Goal: Task Accomplishment & Management: Complete application form

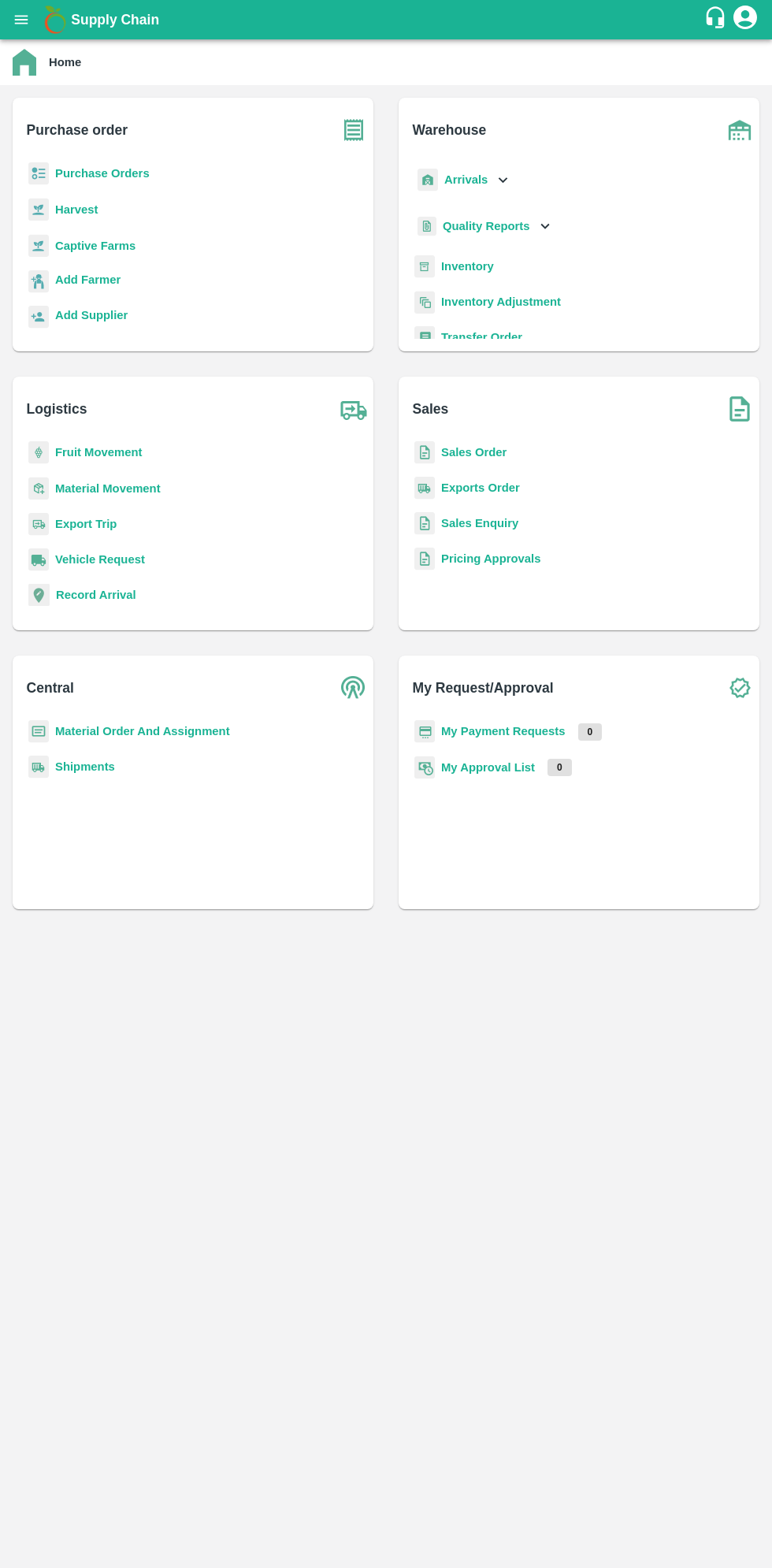
click at [25, 19] on icon "open drawer" at bounding box center [22, 19] width 14 height 9
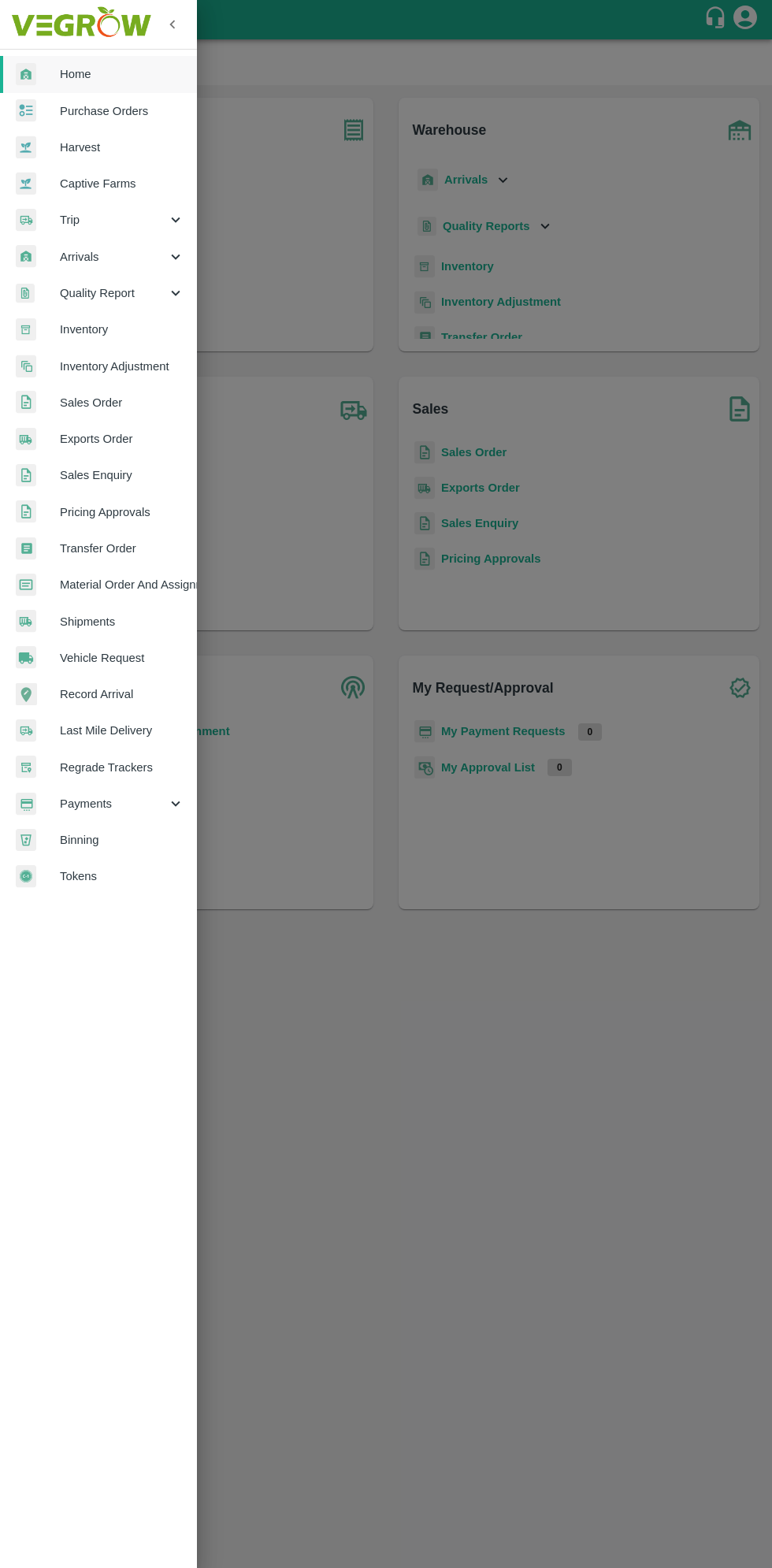
click at [96, 253] on span "Arrivals" at bounding box center [113, 257] width 108 height 18
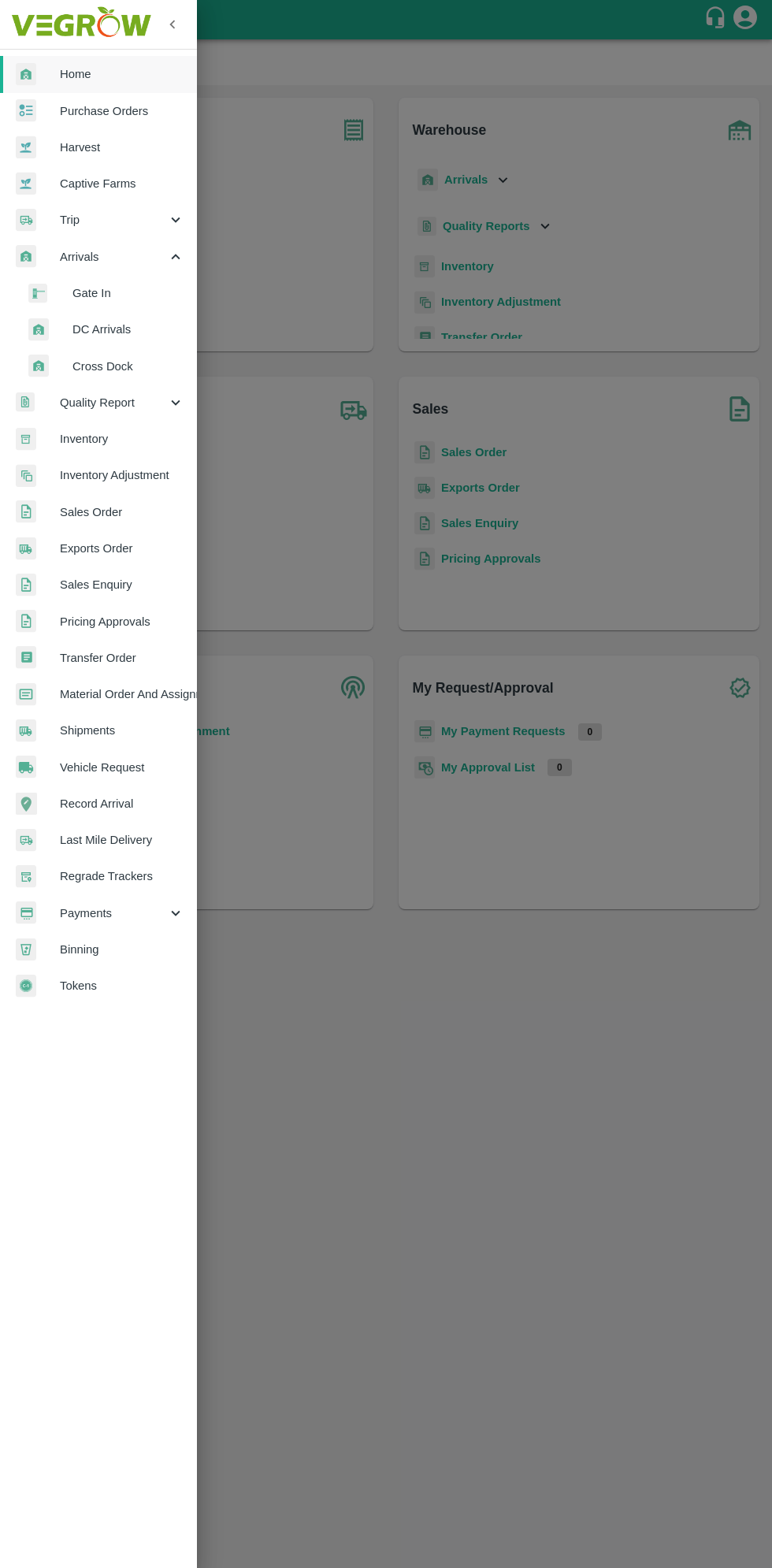
click at [105, 329] on span "DC Arrivals" at bounding box center [128, 330] width 112 height 18
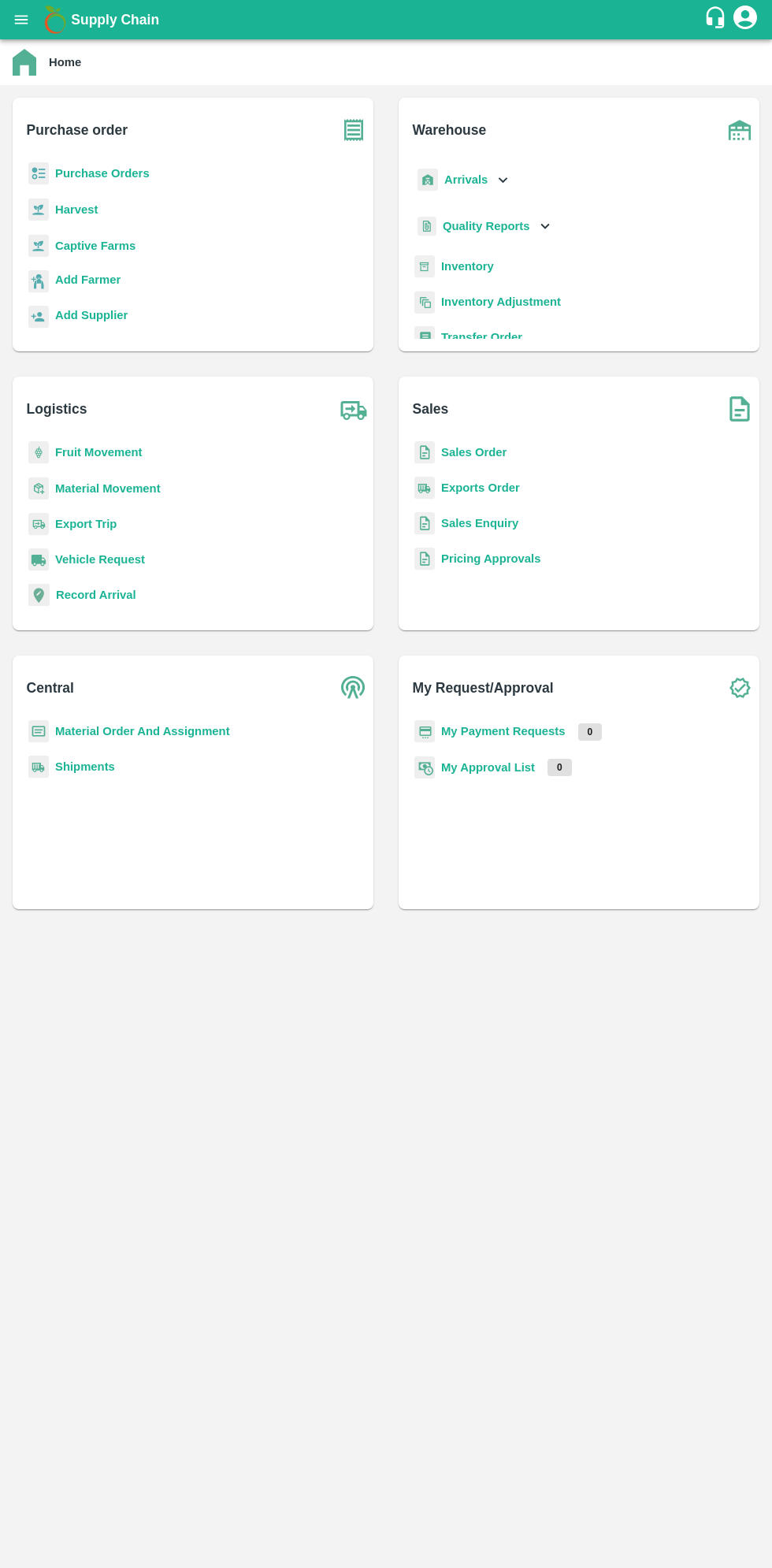
click at [22, 20] on icon "open drawer" at bounding box center [22, 19] width 14 height 9
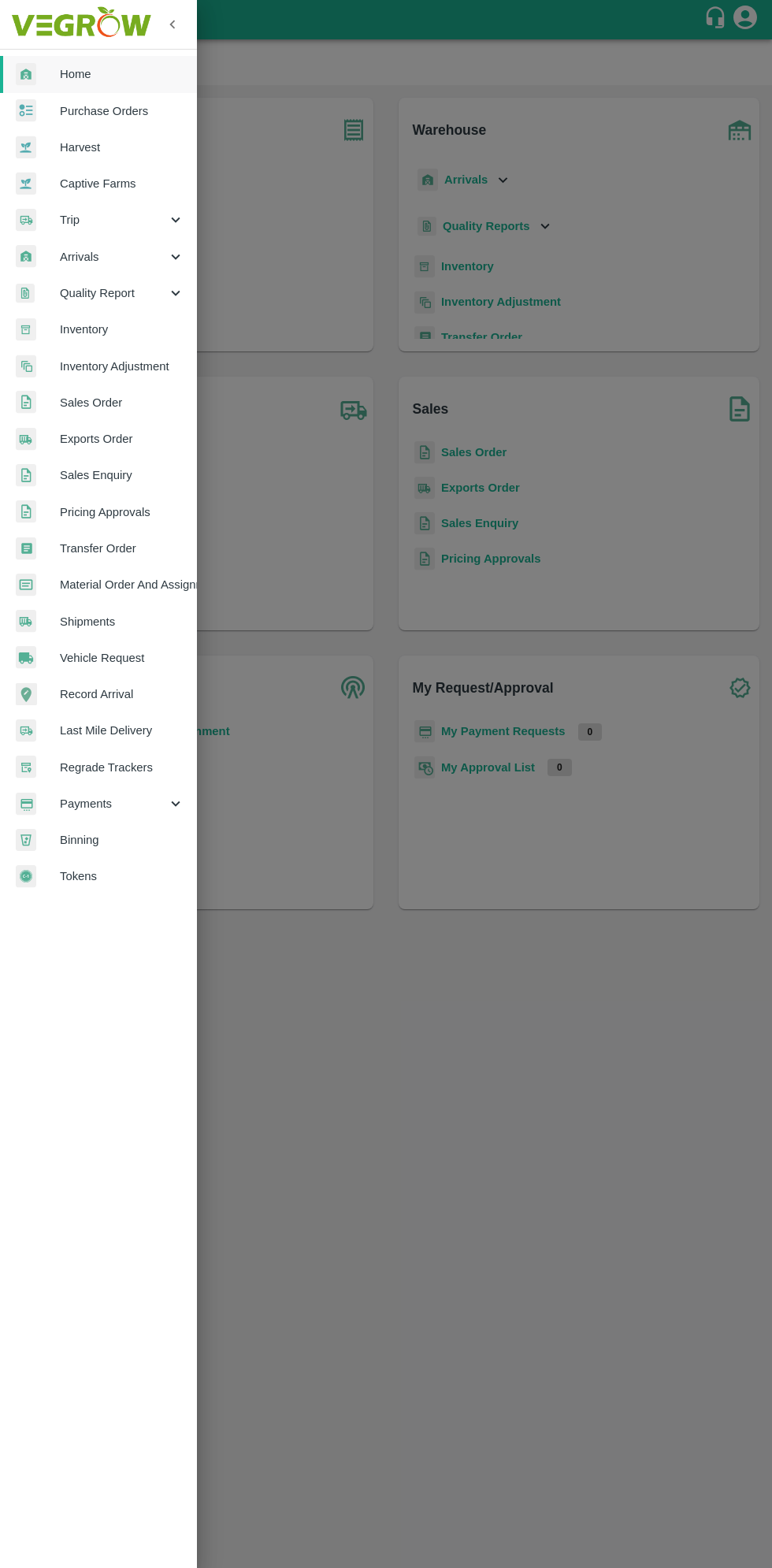
click at [86, 256] on span "Arrivals" at bounding box center [113, 257] width 108 height 18
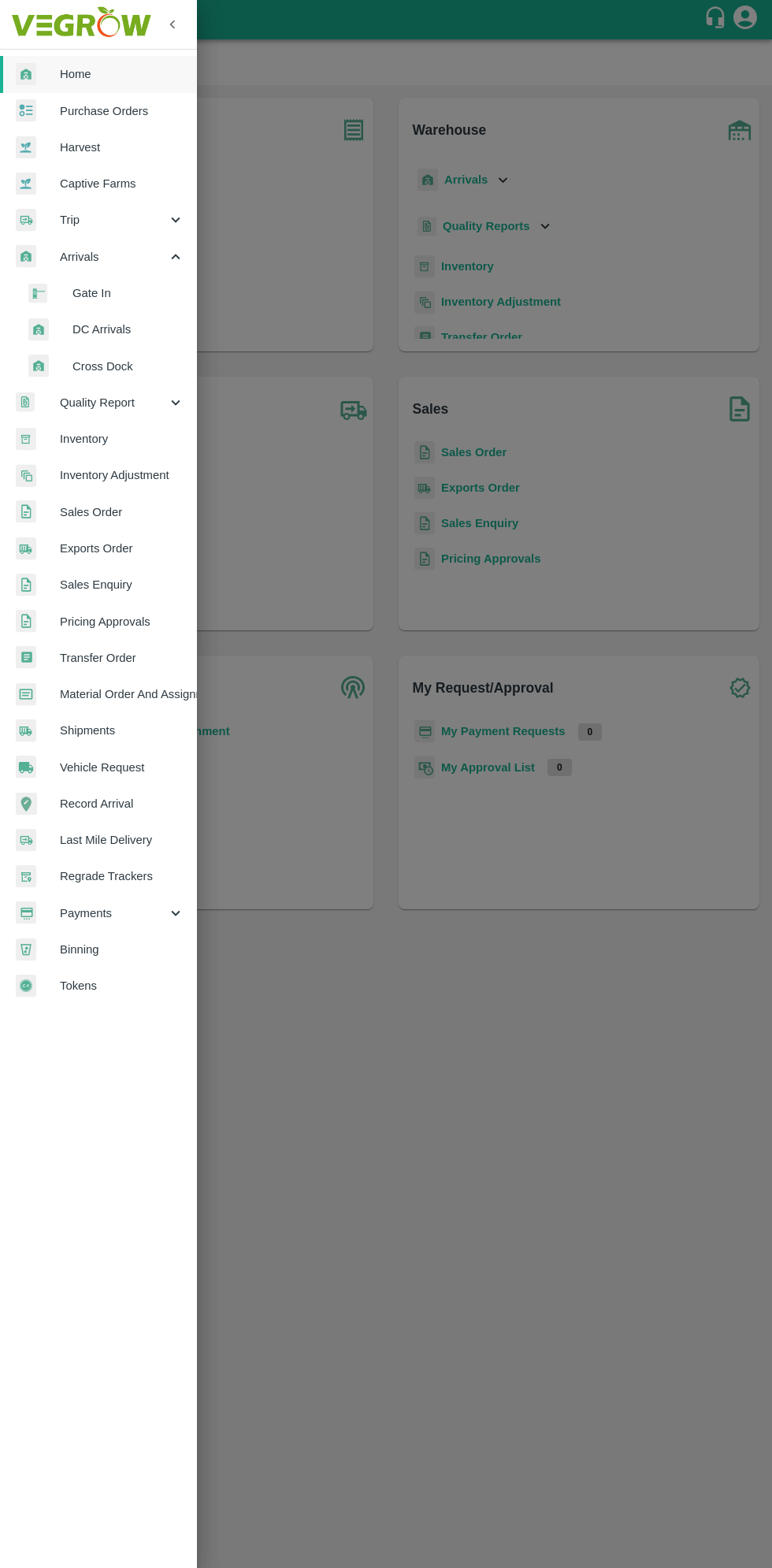
click at [96, 347] on li "DC Arrivals" at bounding box center [104, 329] width 184 height 36
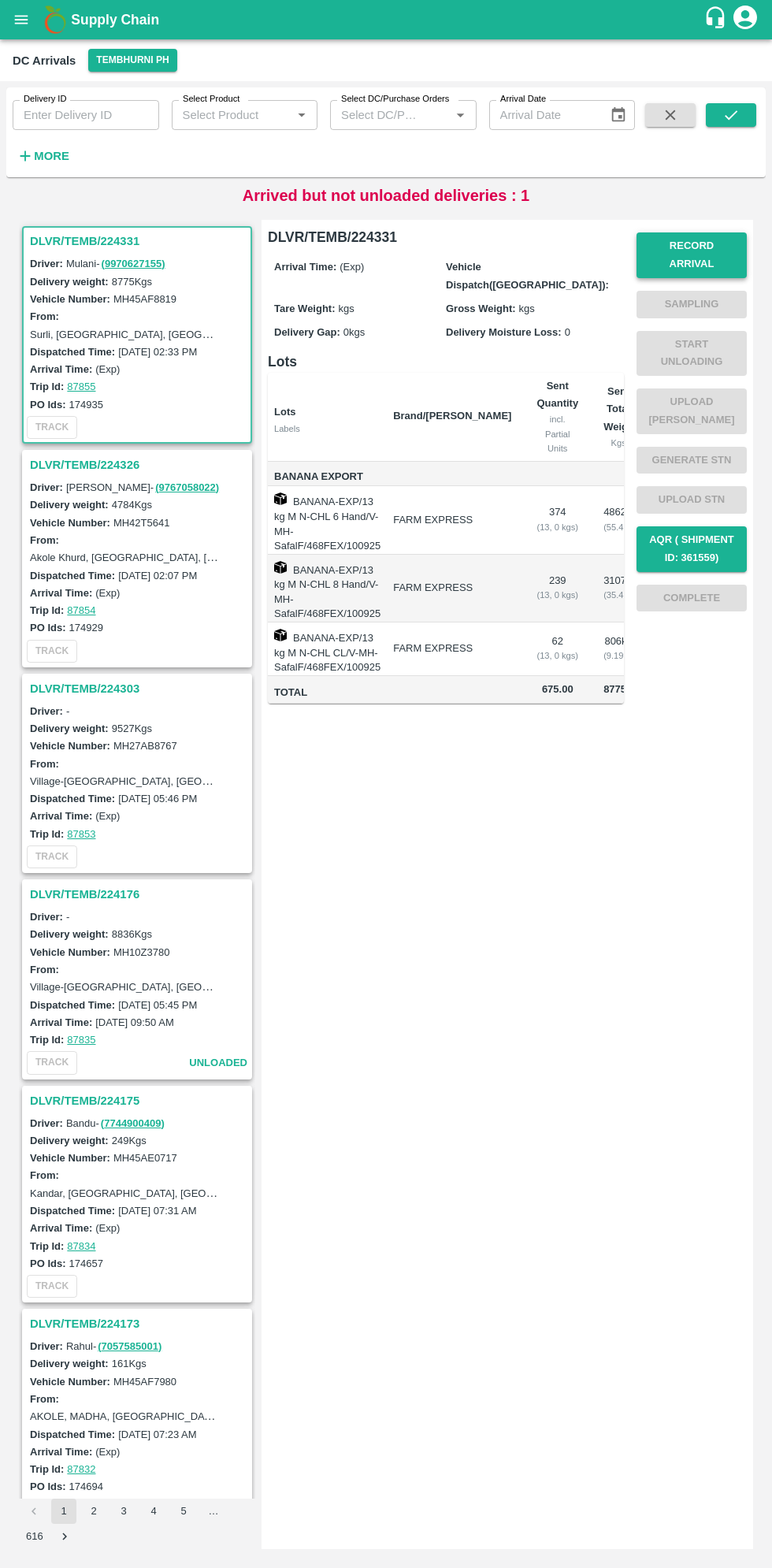
click at [692, 246] on button "Record Arrival" at bounding box center [692, 255] width 110 height 45
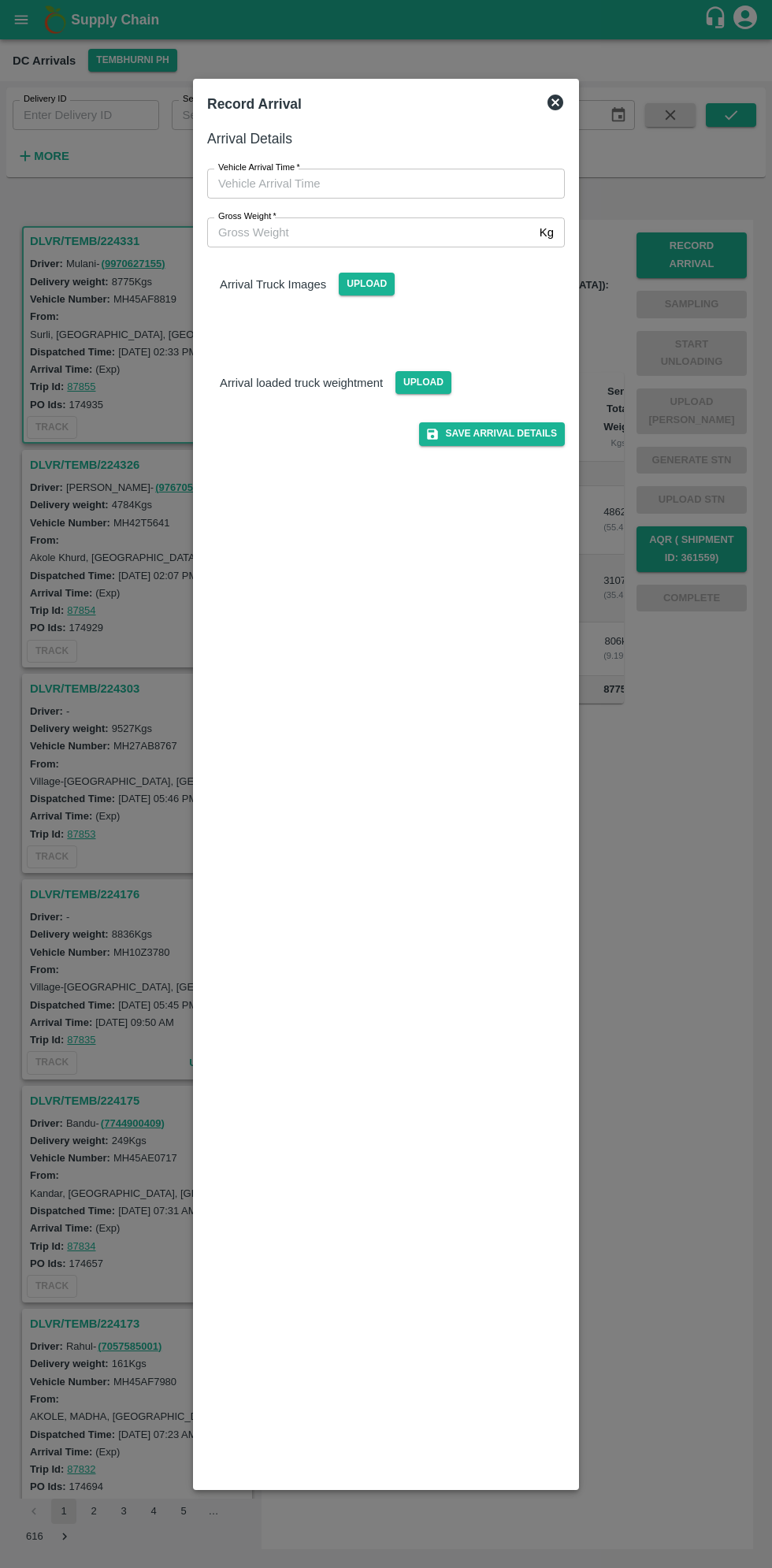
click at [666, 971] on div at bounding box center [386, 784] width 772 height 1568
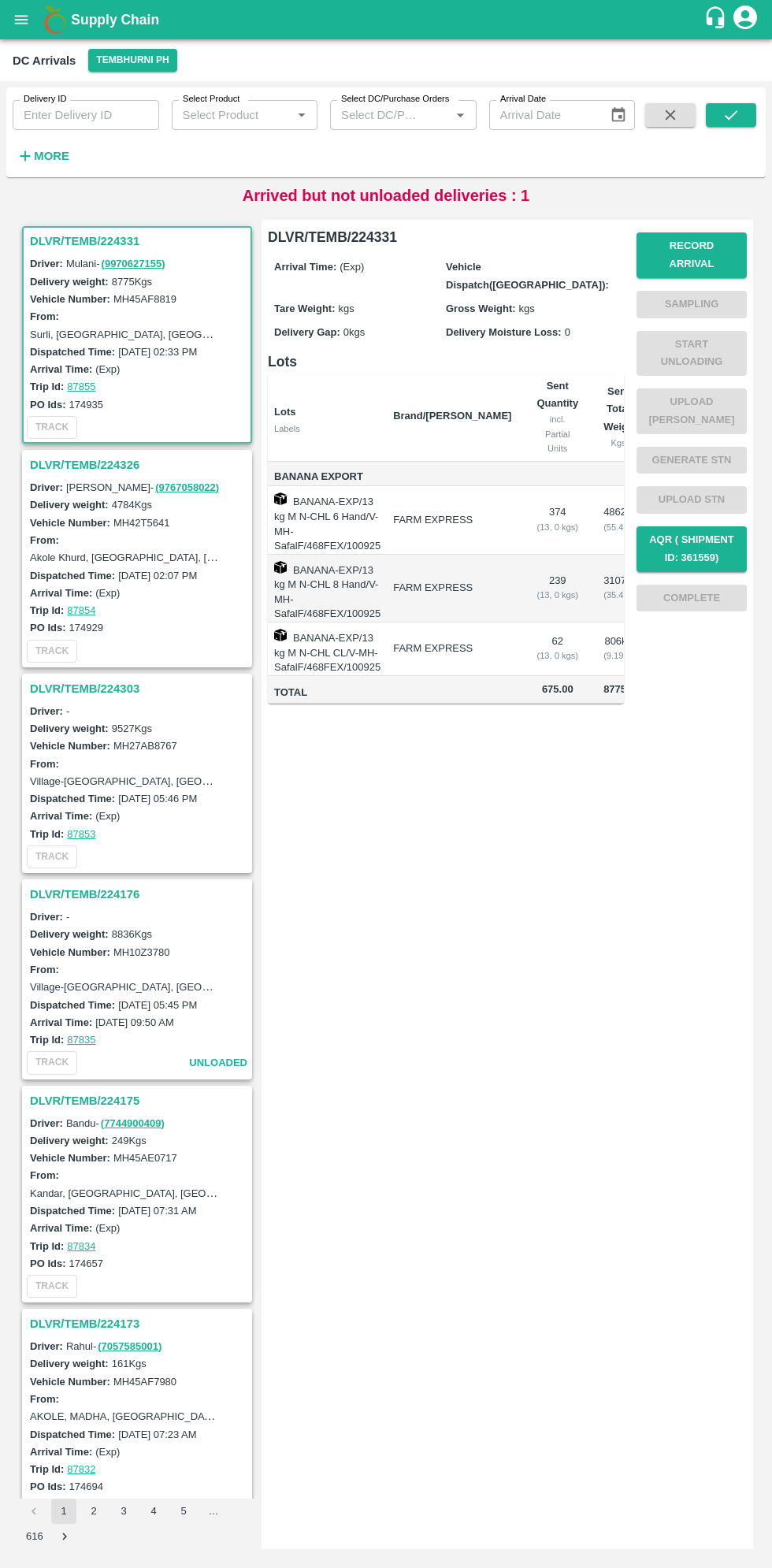
click at [62, 461] on h3 "DLVR/TEMB/224326" at bounding box center [139, 465] width 219 height 21
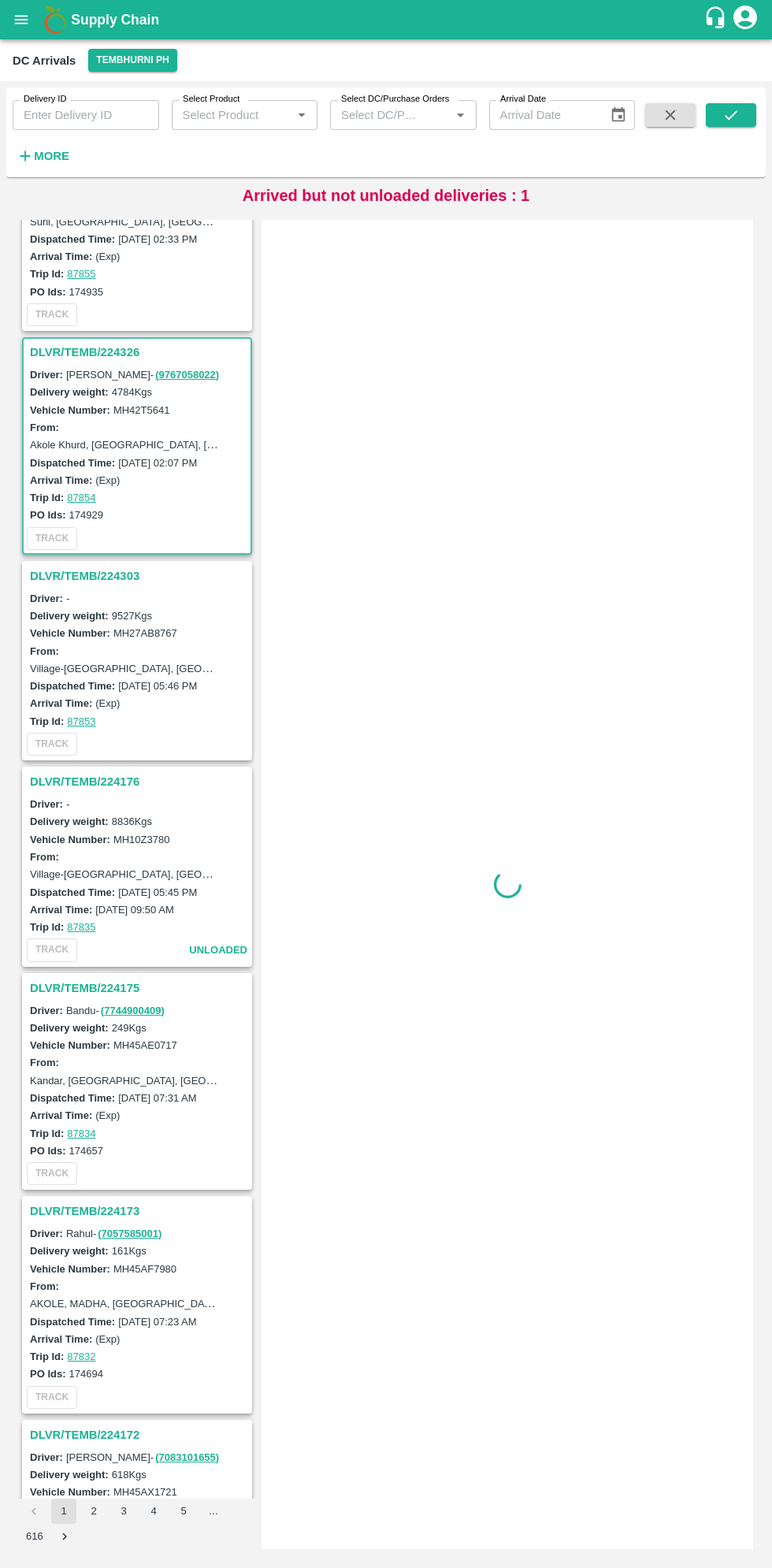
scroll to position [229, 0]
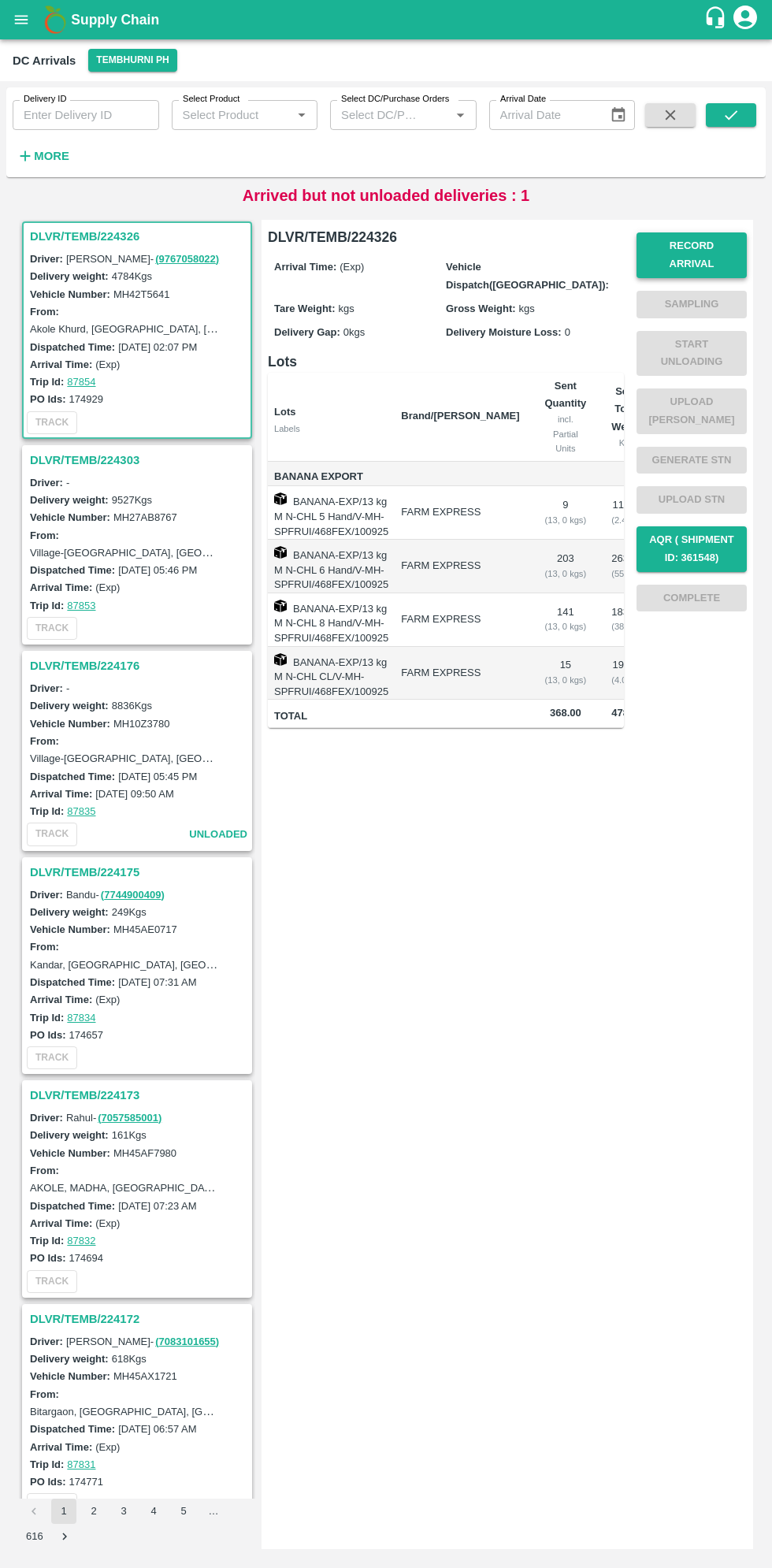
click at [680, 246] on button "Record Arrival" at bounding box center [692, 255] width 110 height 45
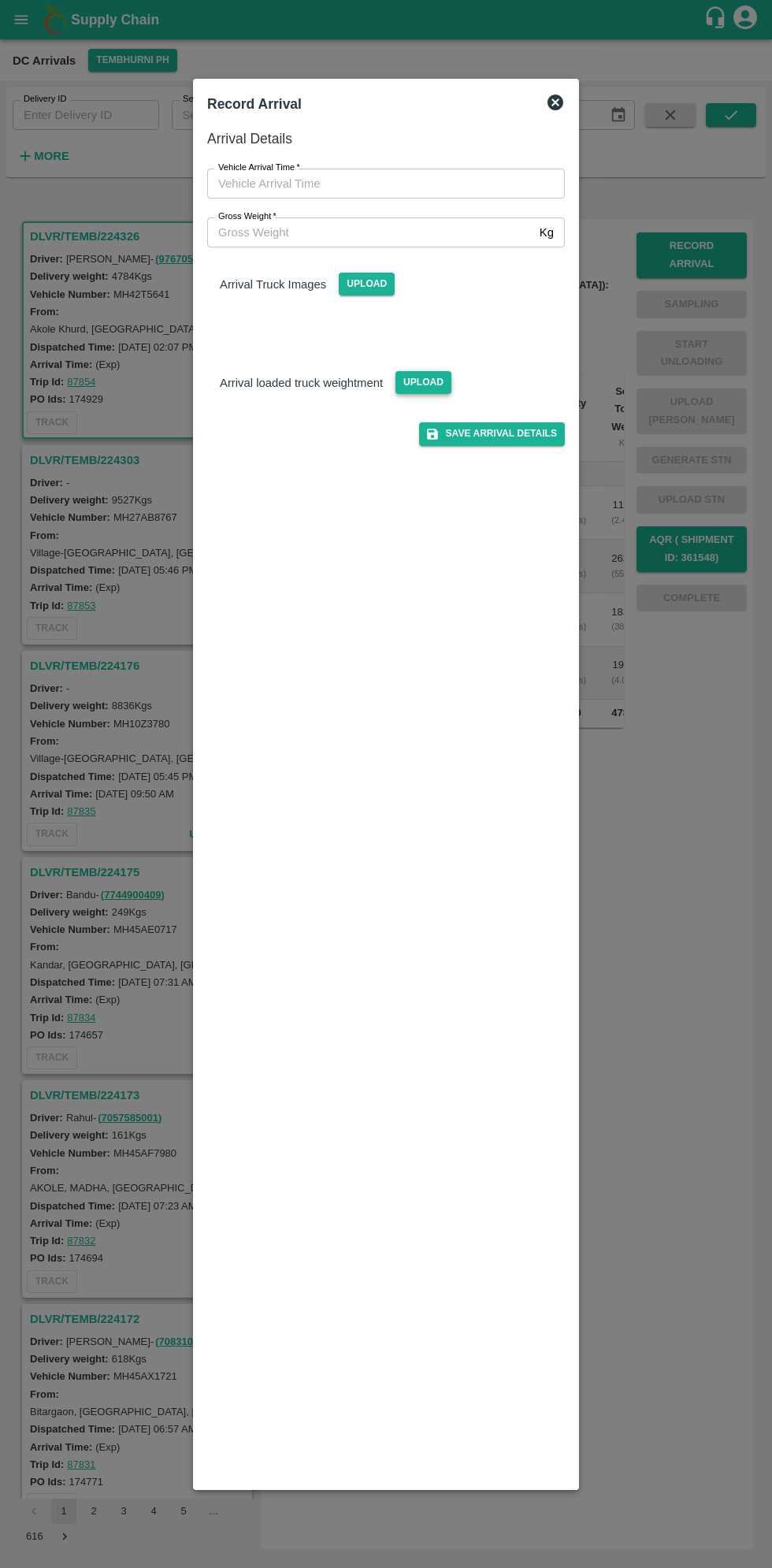
click at [414, 378] on span "Upload" at bounding box center [424, 382] width 56 height 23
click at [0, 0] on input "Upload" at bounding box center [0, 0] width 0 height 0
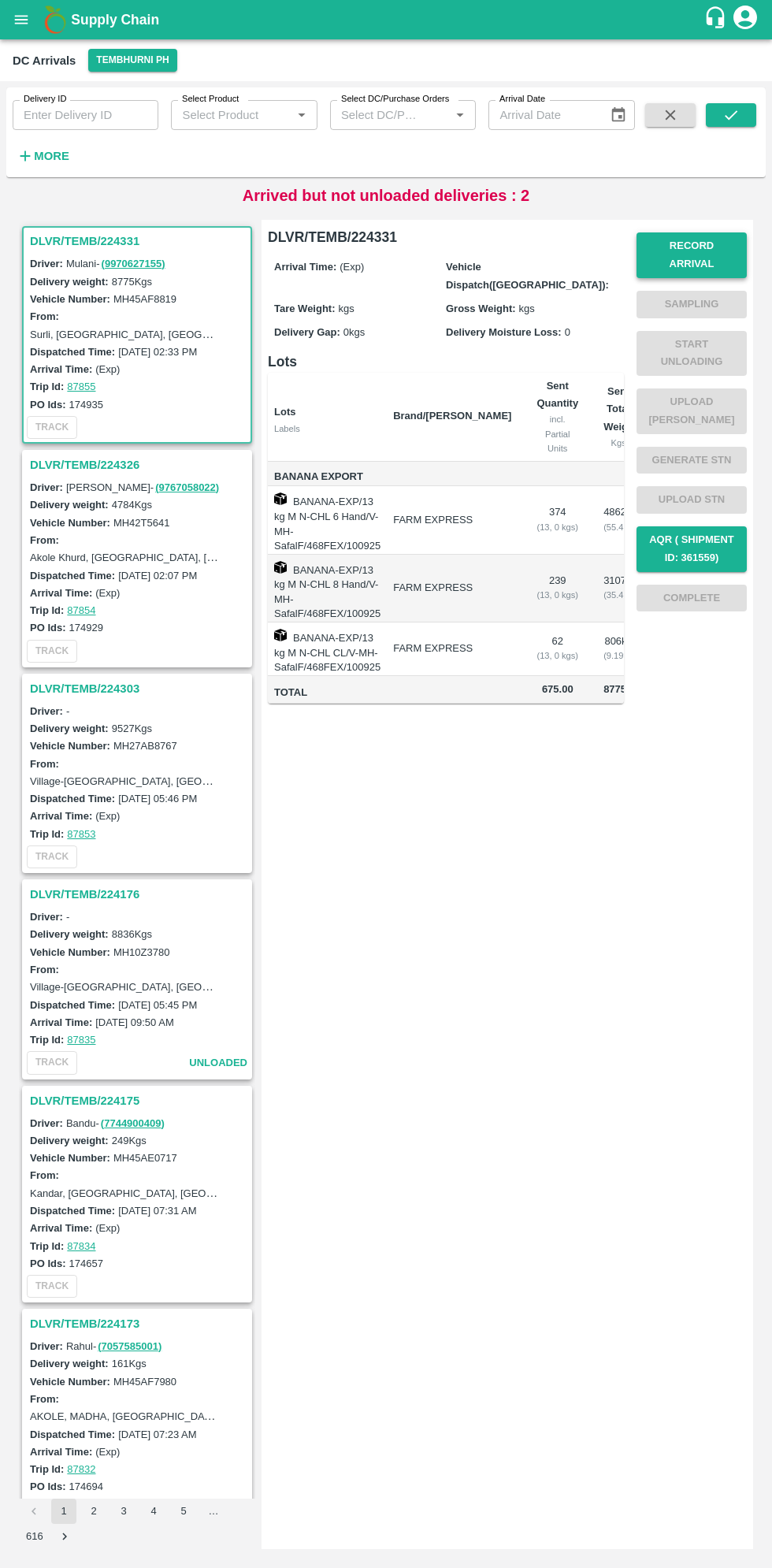
click at [698, 242] on button "Record Arrival" at bounding box center [692, 255] width 110 height 45
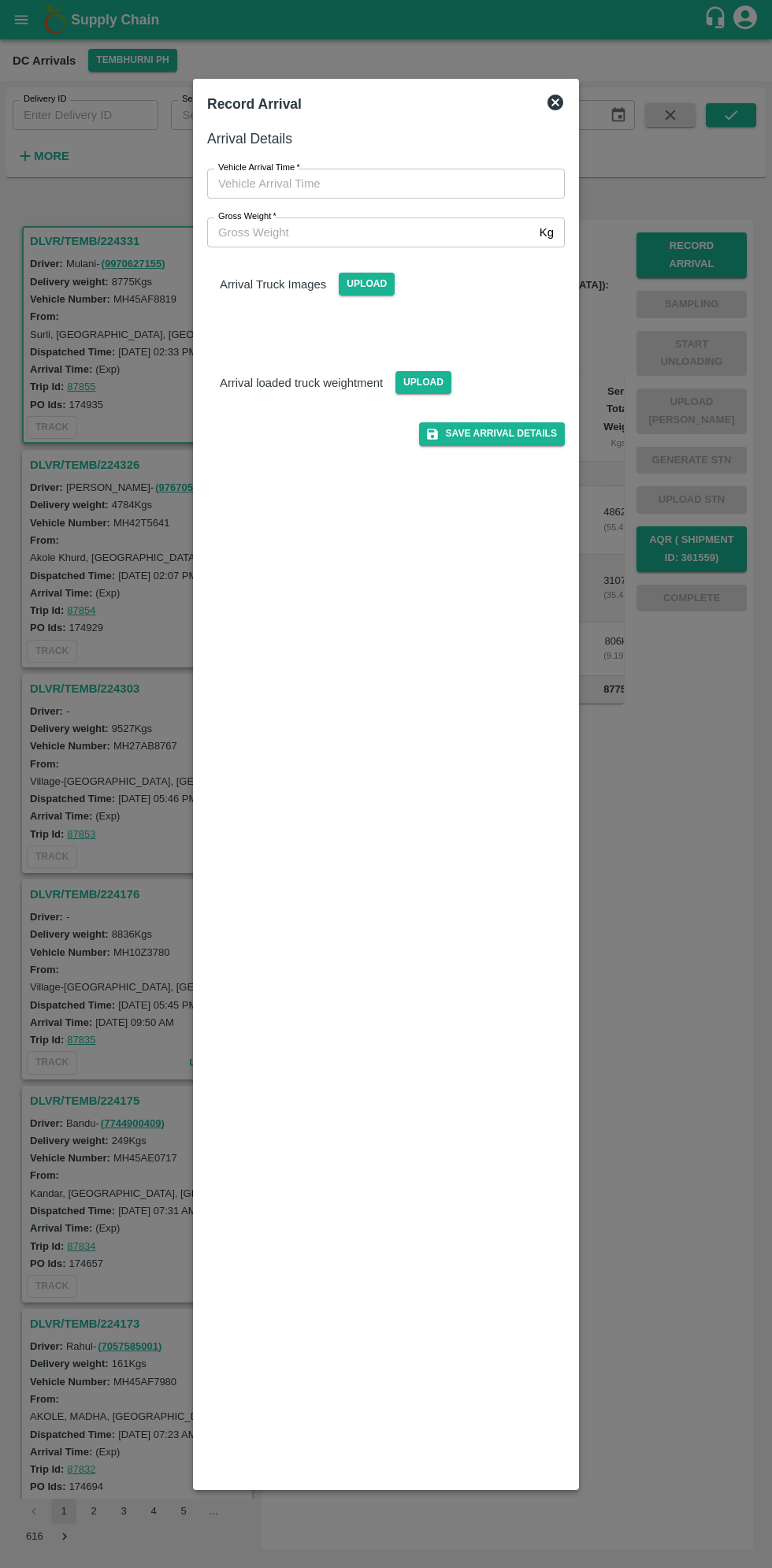
click at [278, 182] on input "Vehicle Arrival Time   *" at bounding box center [380, 184] width 347 height 30
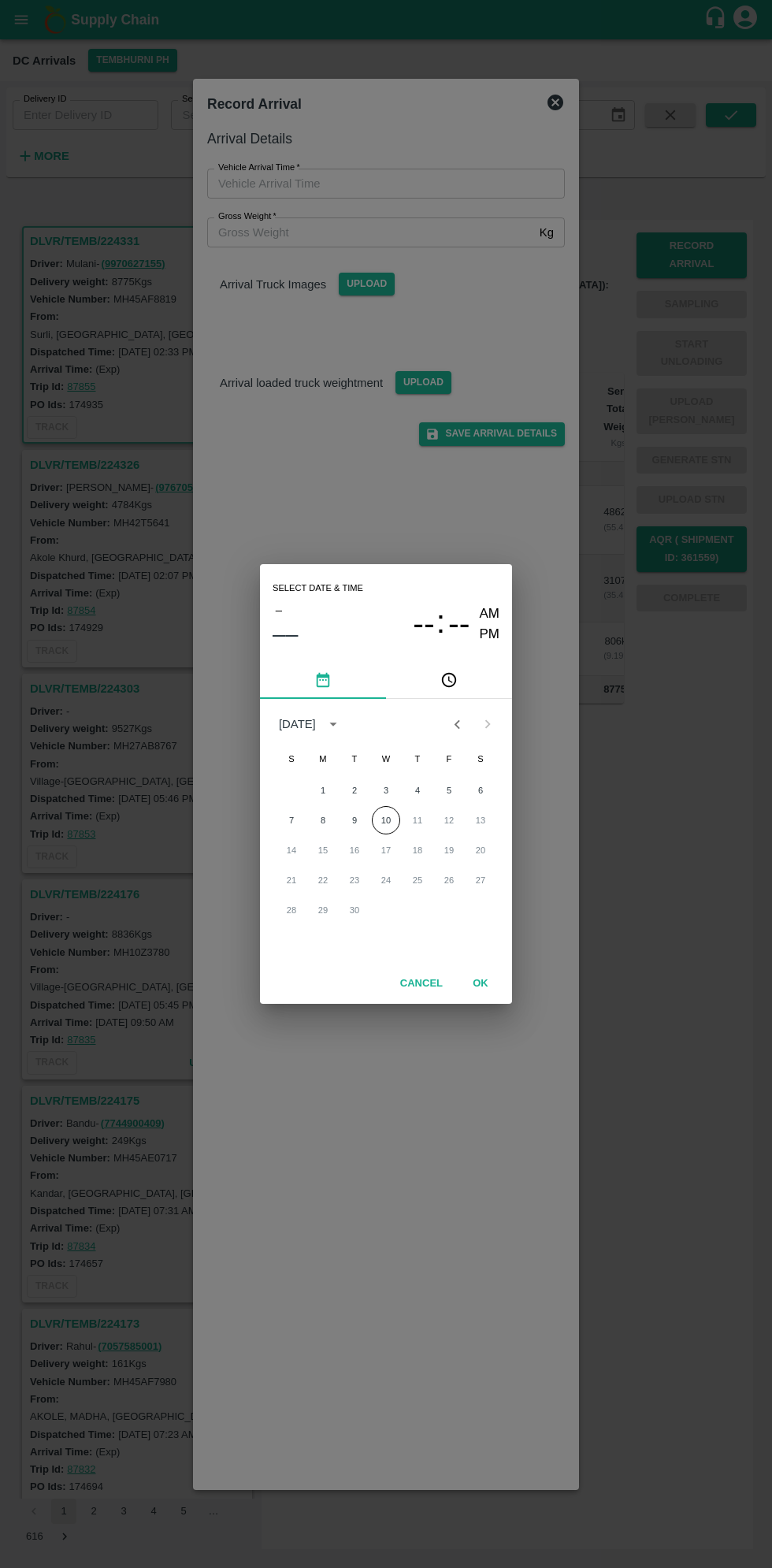
click at [463, 684] on button "pick time" at bounding box center [449, 680] width 126 height 37
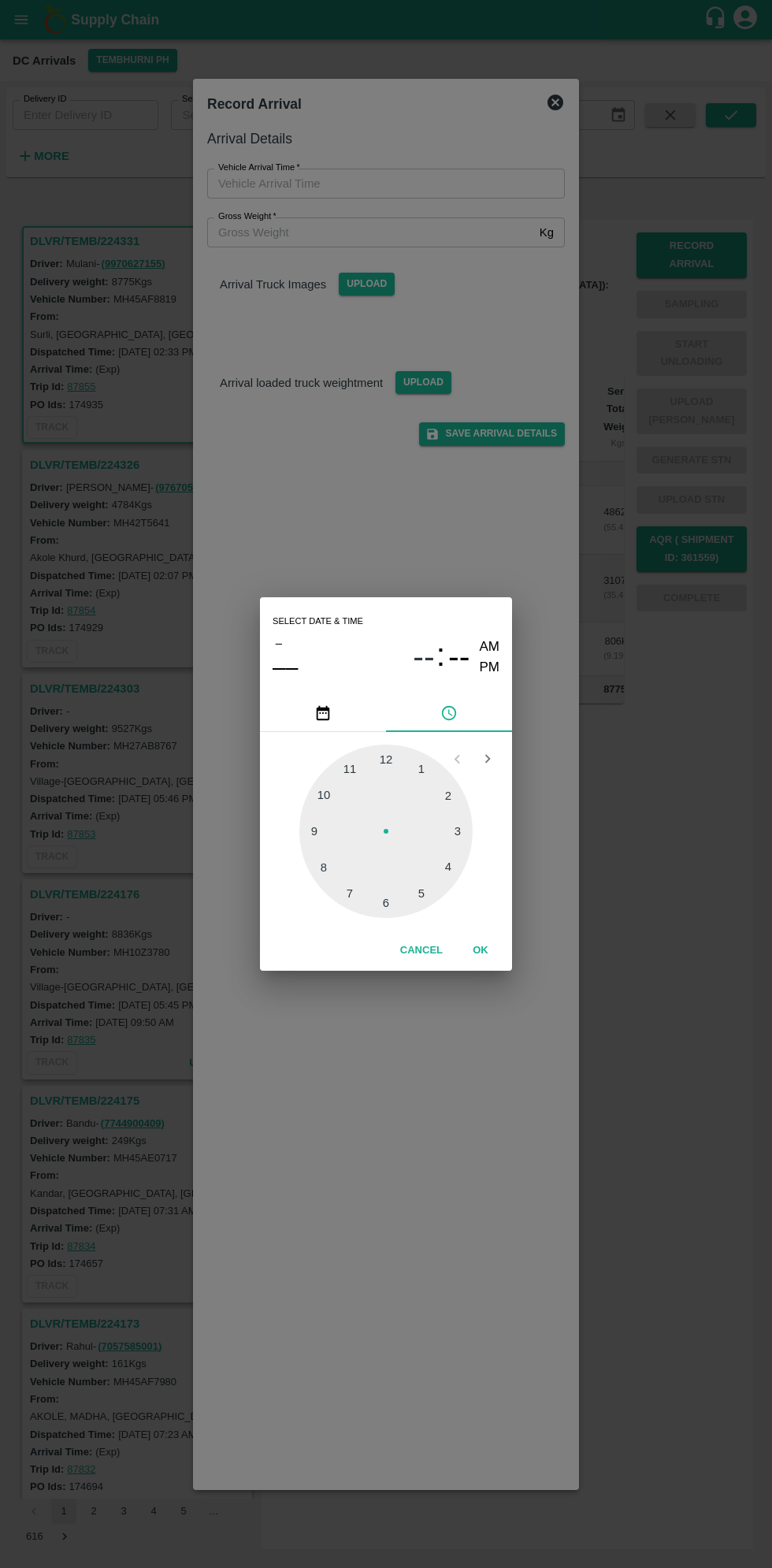
click at [444, 869] on div at bounding box center [386, 832] width 174 height 174
click at [430, 761] on div at bounding box center [386, 832] width 174 height 174
type input "10/09/2025 04:05 AM"
click at [486, 947] on button "OK" at bounding box center [480, 951] width 50 height 28
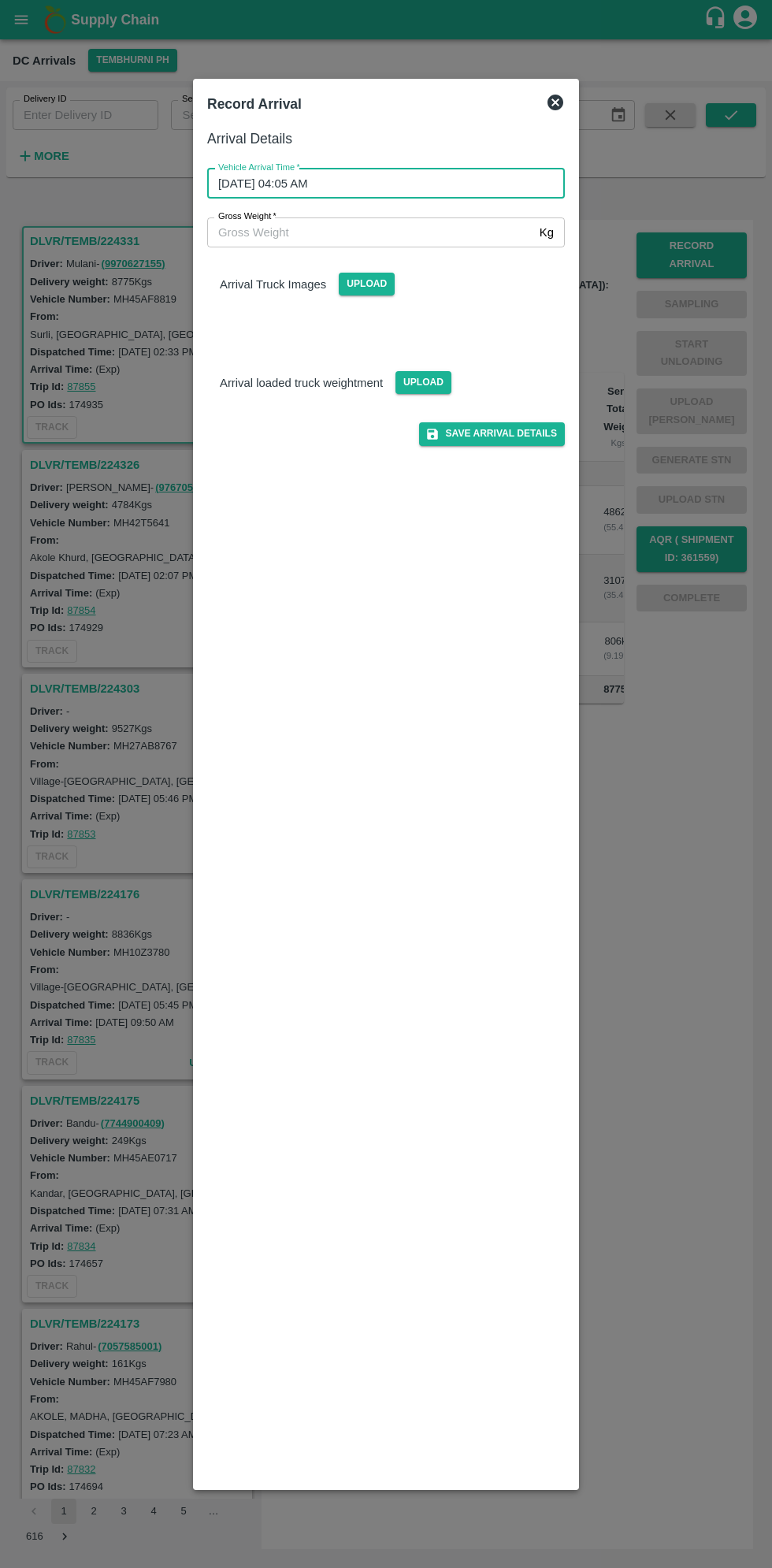
click at [459, 232] on input "Gross Weight   *" at bounding box center [370, 233] width 326 height 30
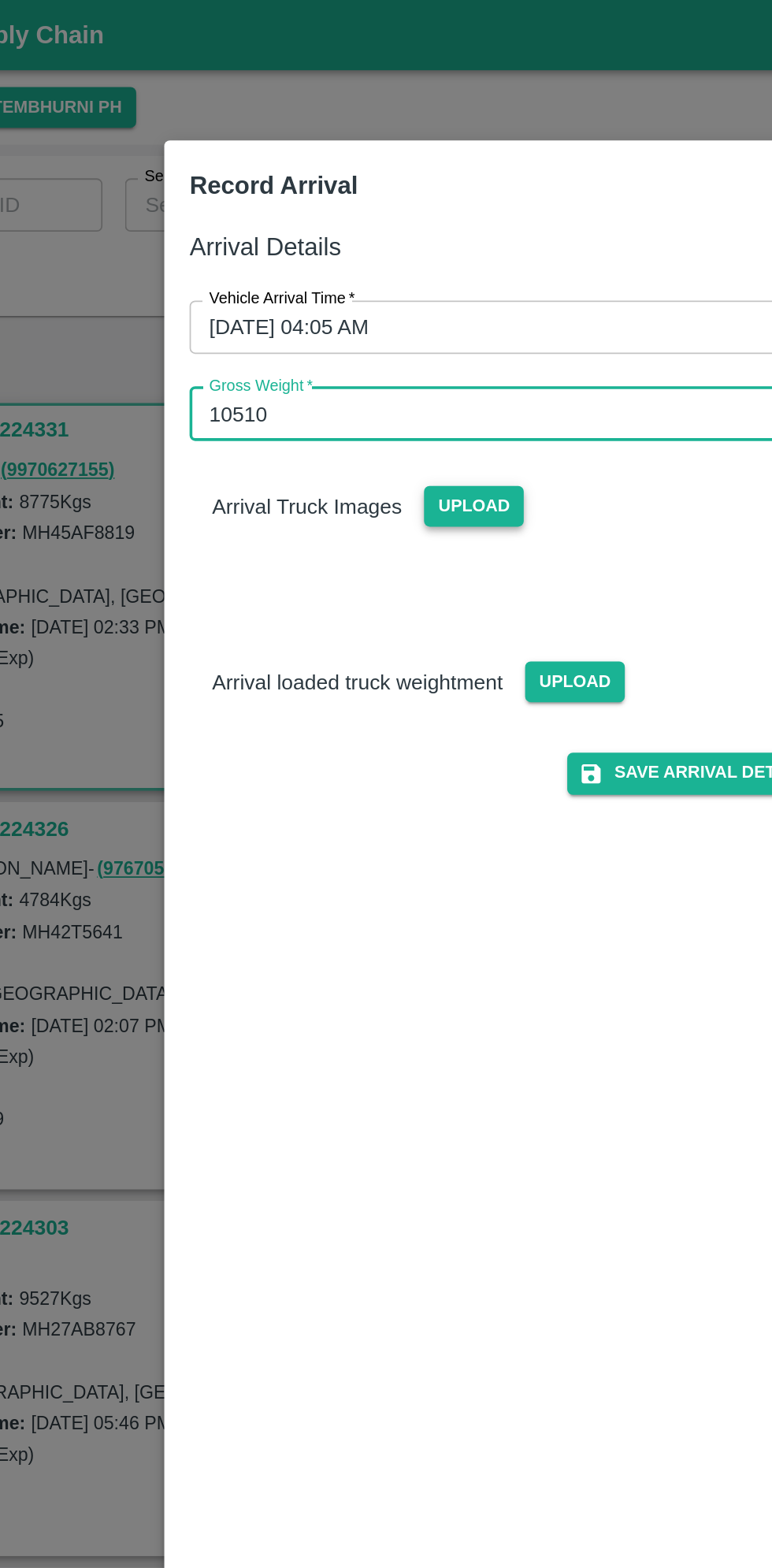
type input "10510"
click at [366, 284] on span "Upload" at bounding box center [366, 284] width 56 height 23
click at [0, 0] on input "Upload" at bounding box center [0, 0] width 0 height 0
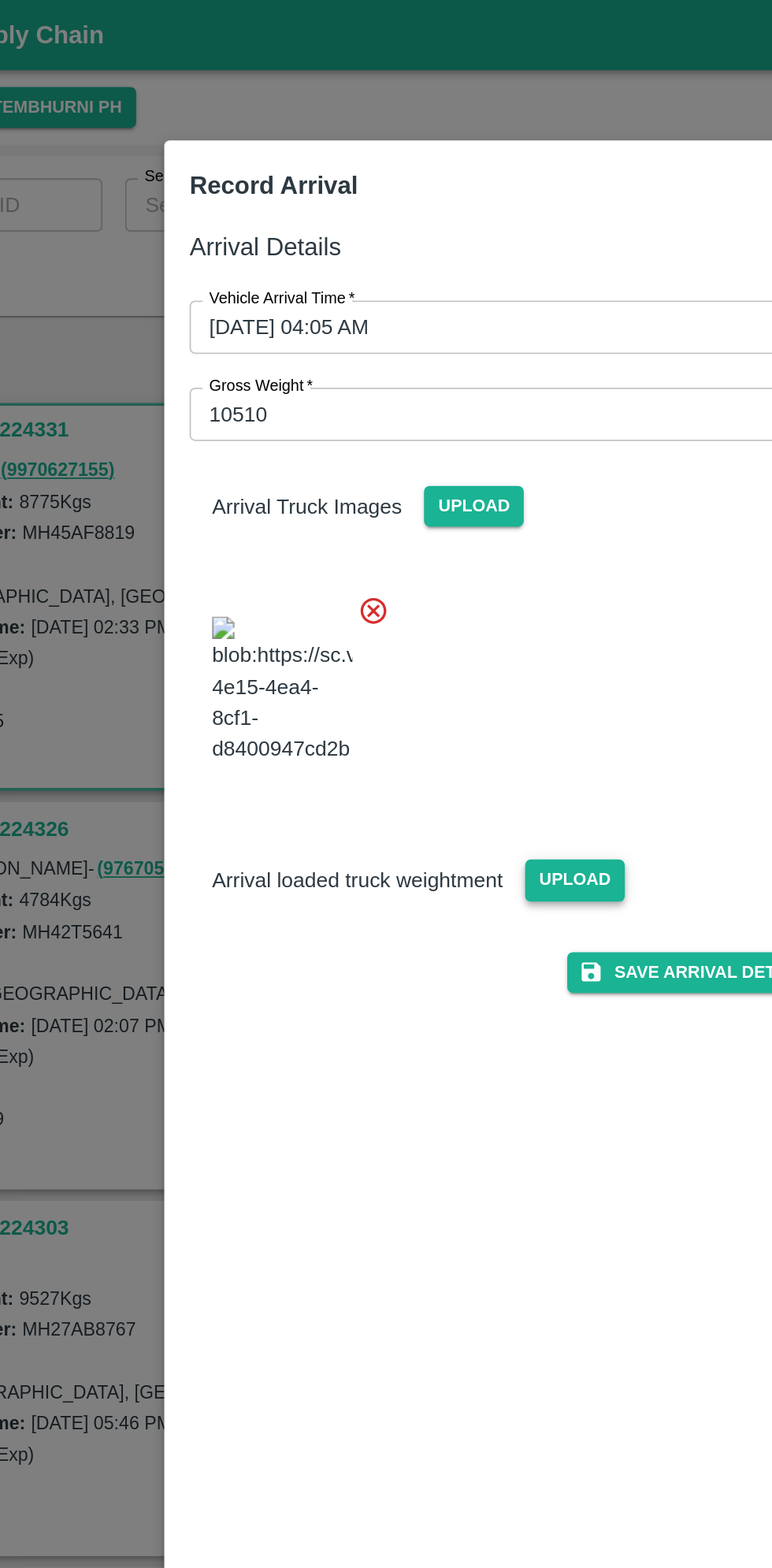
click at [417, 505] on span "Upload" at bounding box center [424, 493] width 56 height 23
click at [0, 0] on input "Upload" at bounding box center [0, 0] width 0 height 0
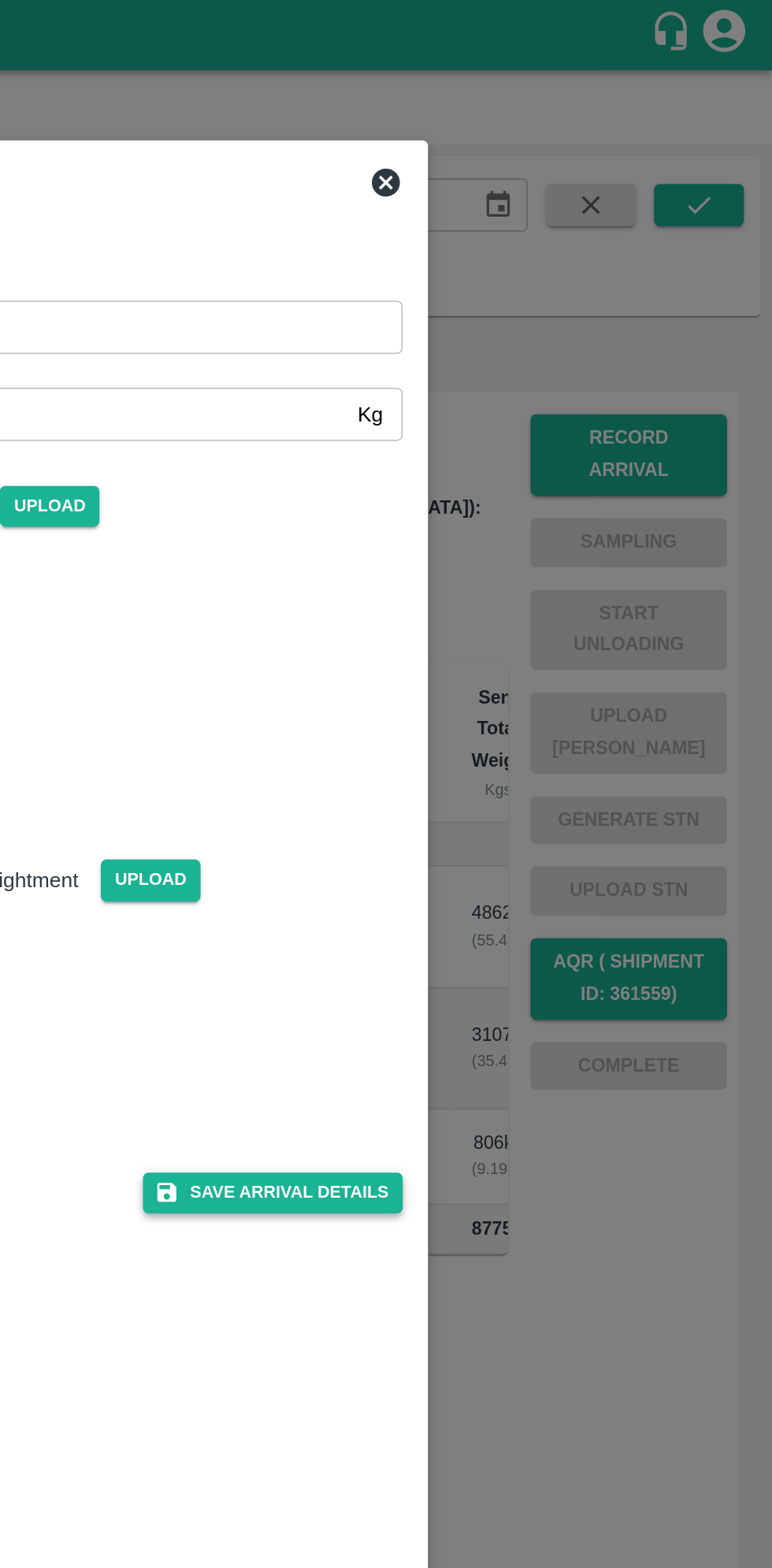
click at [503, 681] on button "Save Arrival Details" at bounding box center [492, 669] width 146 height 23
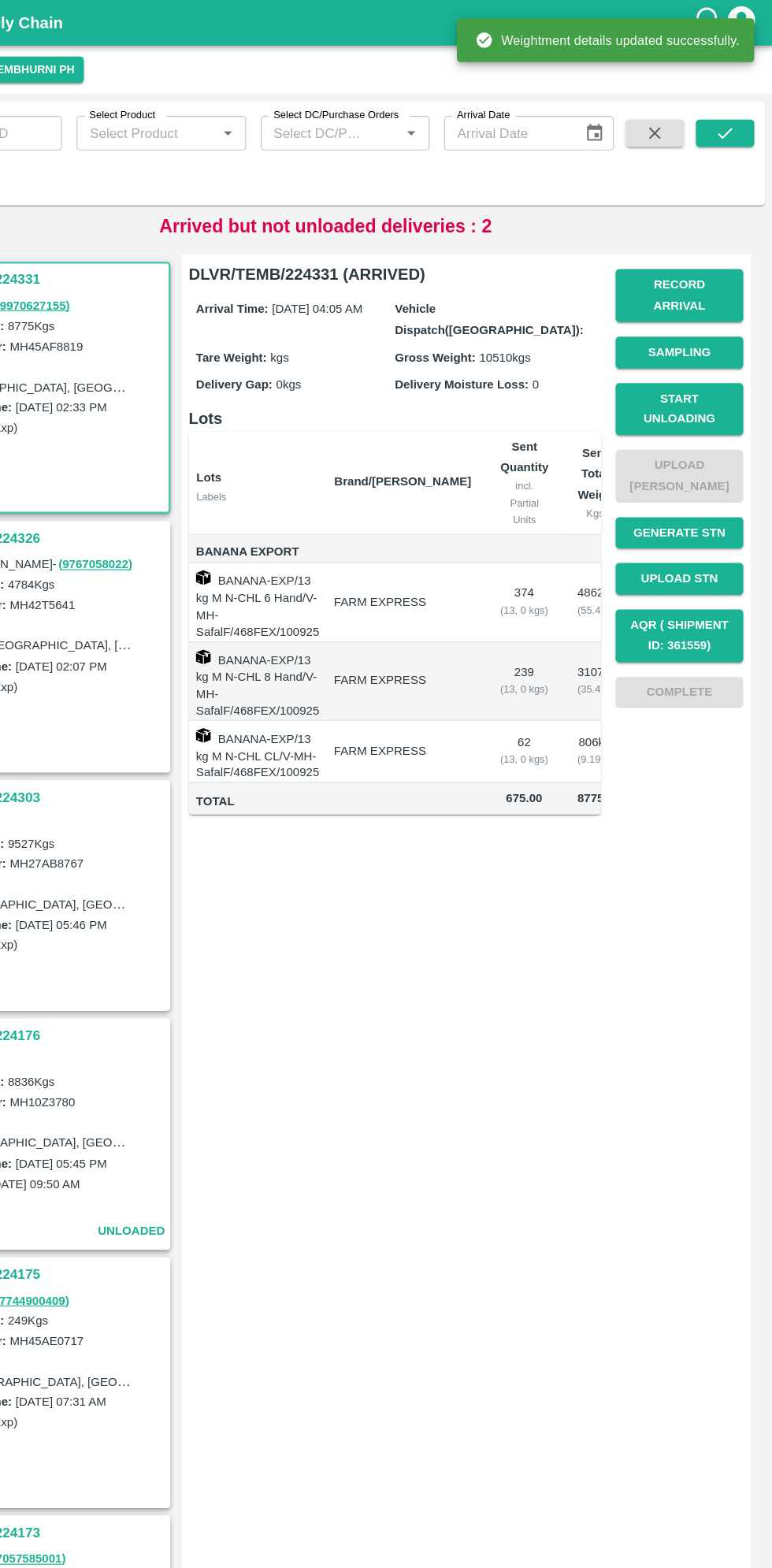
scroll to position [2, 0]
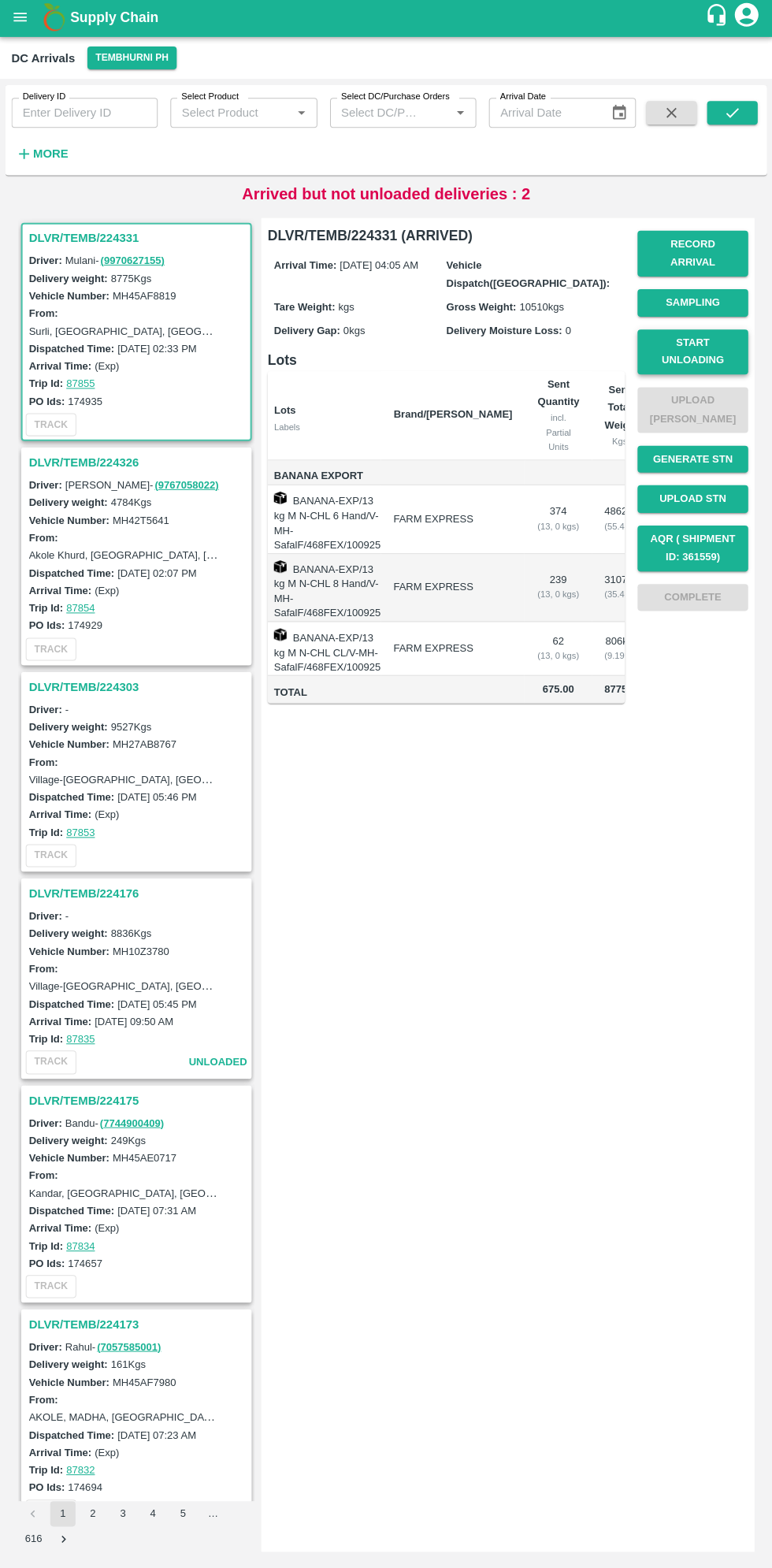
click at [693, 343] on button "Start Unloading" at bounding box center [692, 353] width 110 height 45
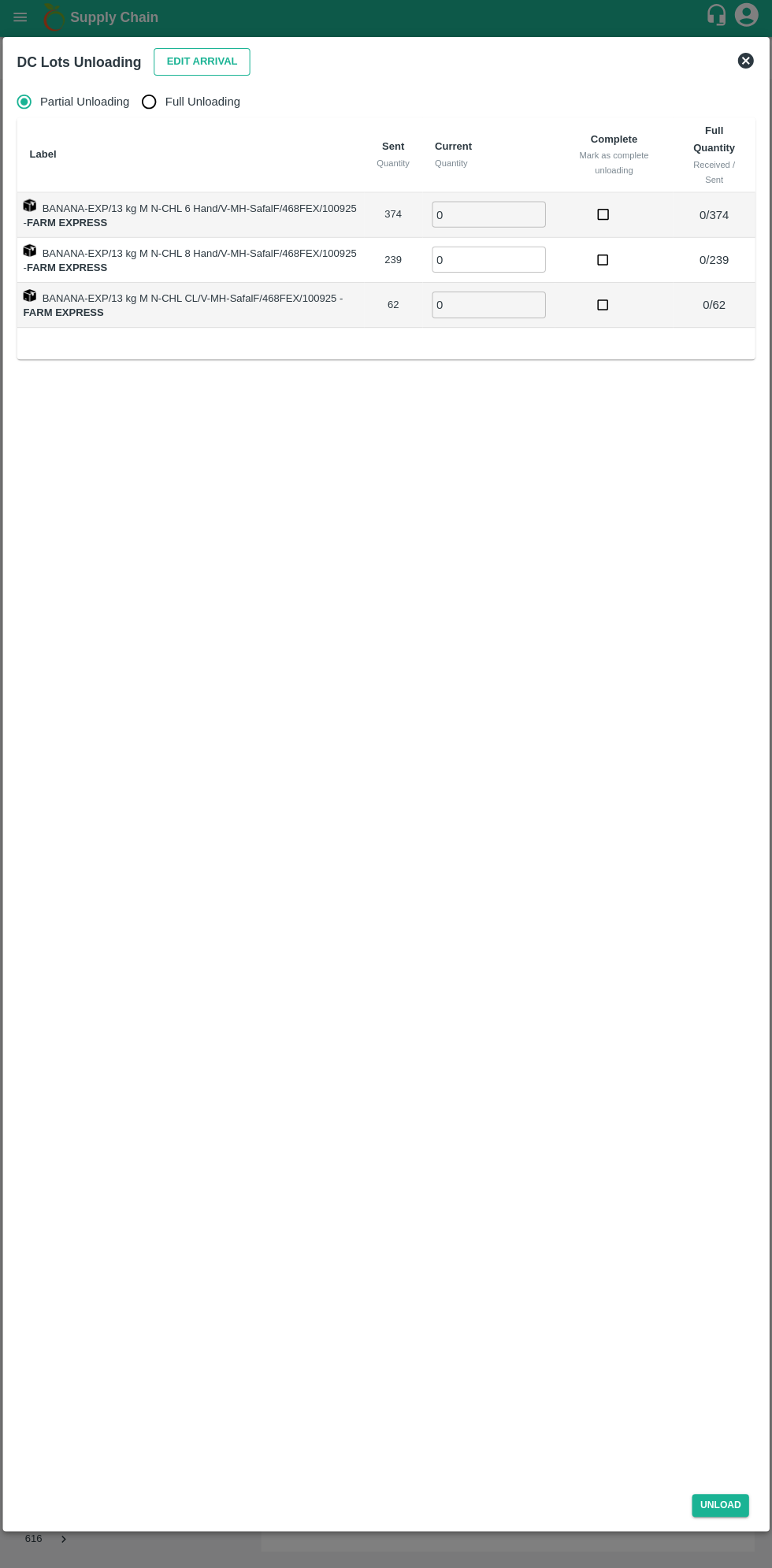
click at [201, 60] on button "Edit Arrival" at bounding box center [202, 64] width 96 height 28
